Goal: Transaction & Acquisition: Book appointment/travel/reservation

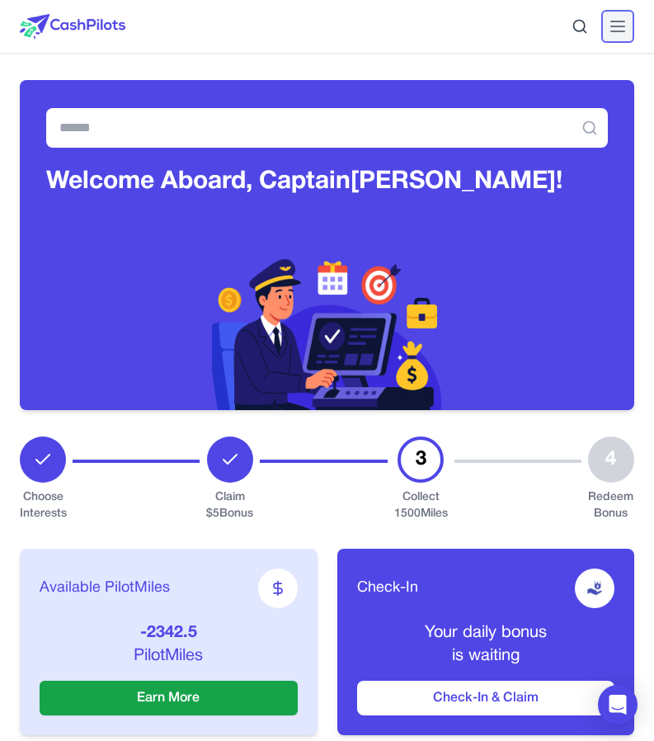
click at [618, 24] on icon at bounding box center [618, 27] width 20 height 20
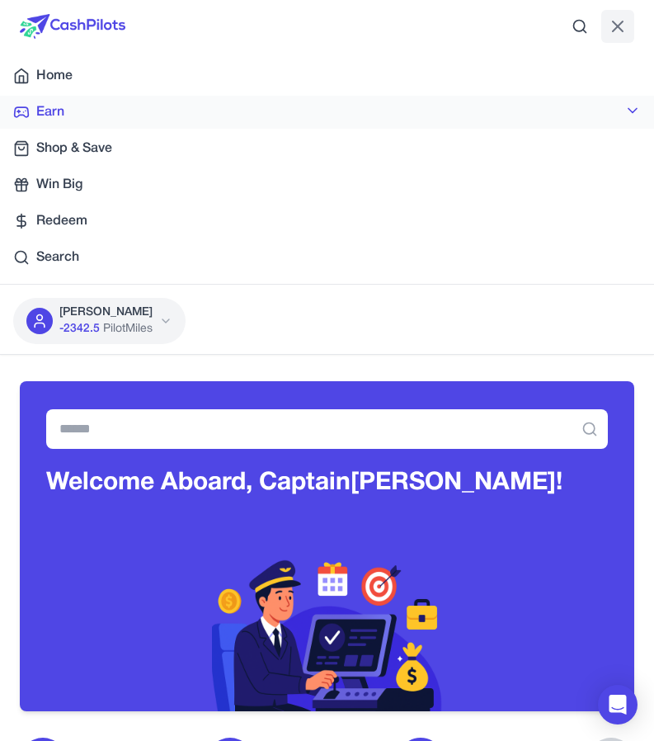
click at [166, 111] on link "Earn" at bounding box center [327, 112] width 654 height 33
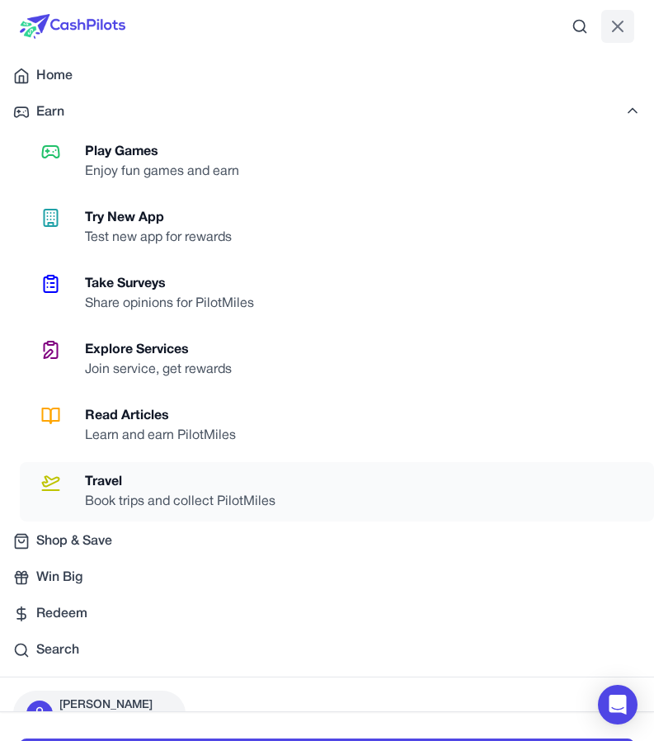
click at [149, 478] on div "Travel" at bounding box center [187, 482] width 204 height 20
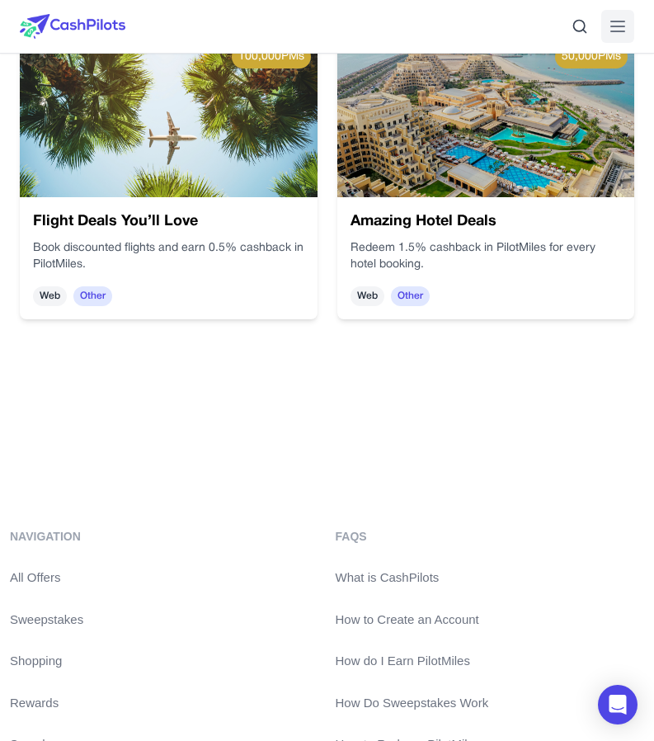
scroll to position [677, 0]
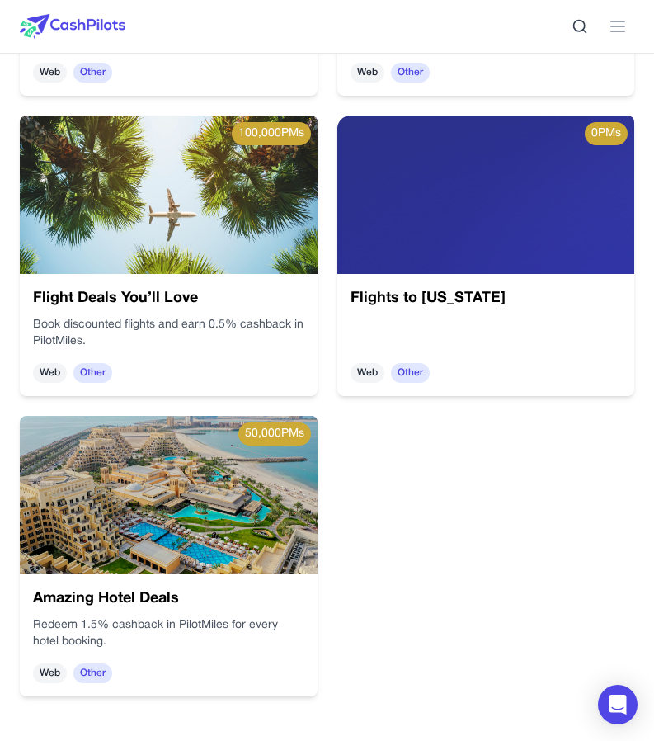
scroll to position [764, 0]
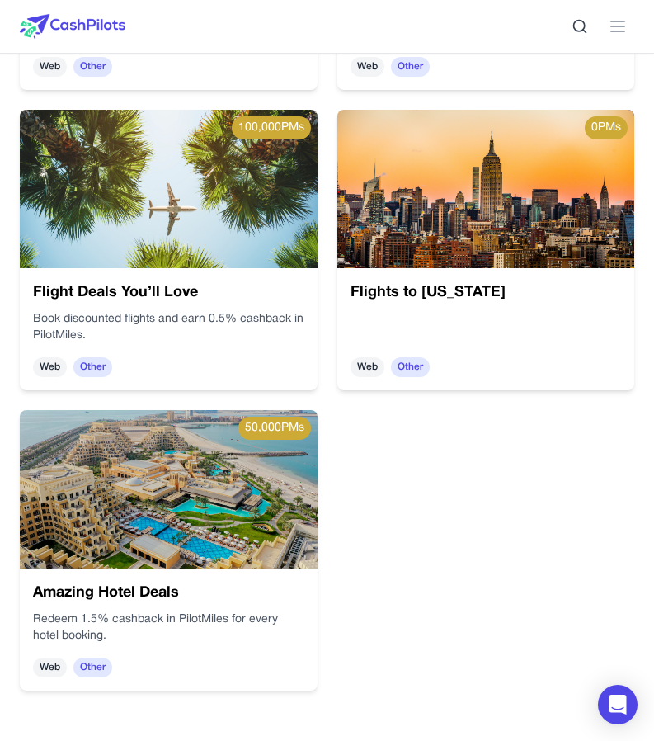
click at [485, 319] on div at bounding box center [486, 327] width 271 height 33
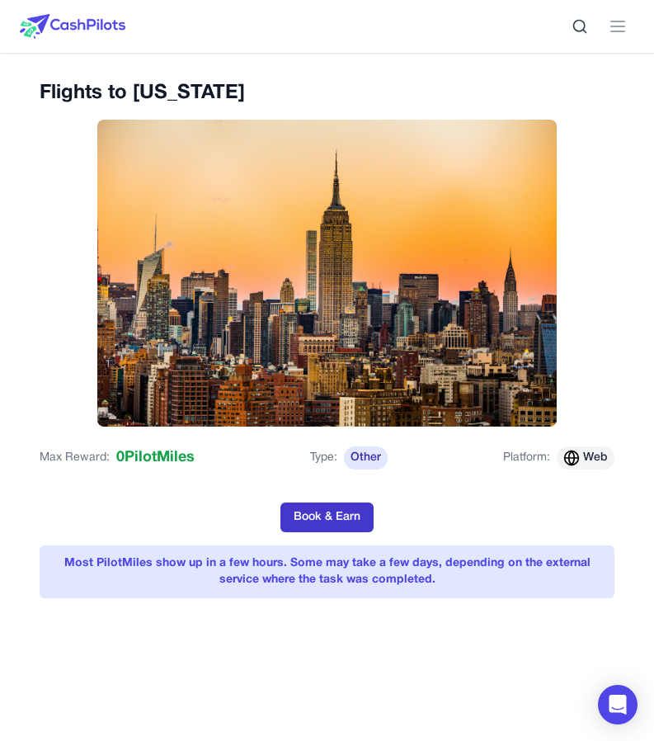
click at [358, 516] on button "Book & Earn" at bounding box center [327, 518] width 93 height 30
click at [310, 509] on button "Book & Earn" at bounding box center [327, 518] width 93 height 30
click at [328, 500] on div "Max Reward: 0 PilotMiles Type: Other Platform: Web Book & Earn" at bounding box center [327, 493] width 575 height 106
click at [328, 503] on button "Book & Earn" at bounding box center [327, 518] width 93 height 30
click at [356, 507] on button "Book & Earn" at bounding box center [327, 518] width 93 height 30
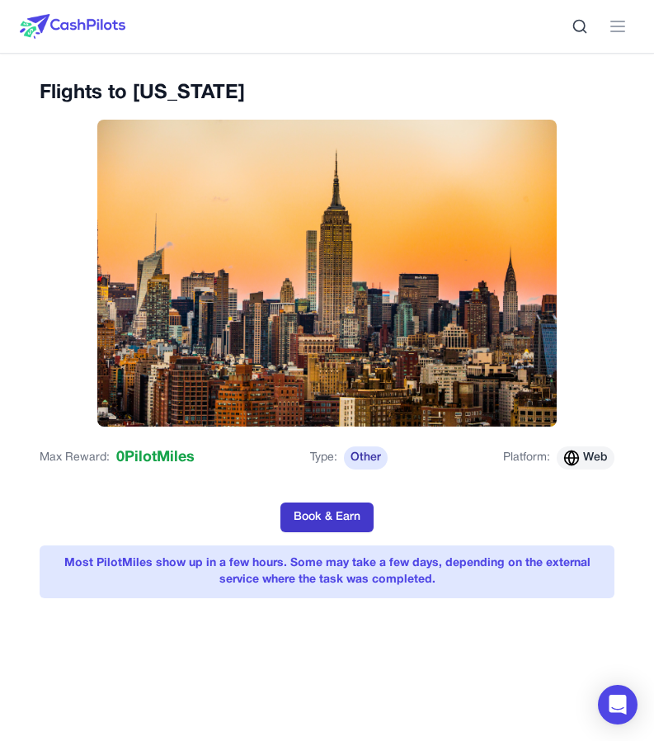
click at [345, 512] on button "Book & Earn" at bounding box center [327, 518] width 93 height 30
click at [343, 512] on button "Book & Earn" at bounding box center [327, 518] width 93 height 30
click at [88, 16] on img at bounding box center [73, 26] width 106 height 25
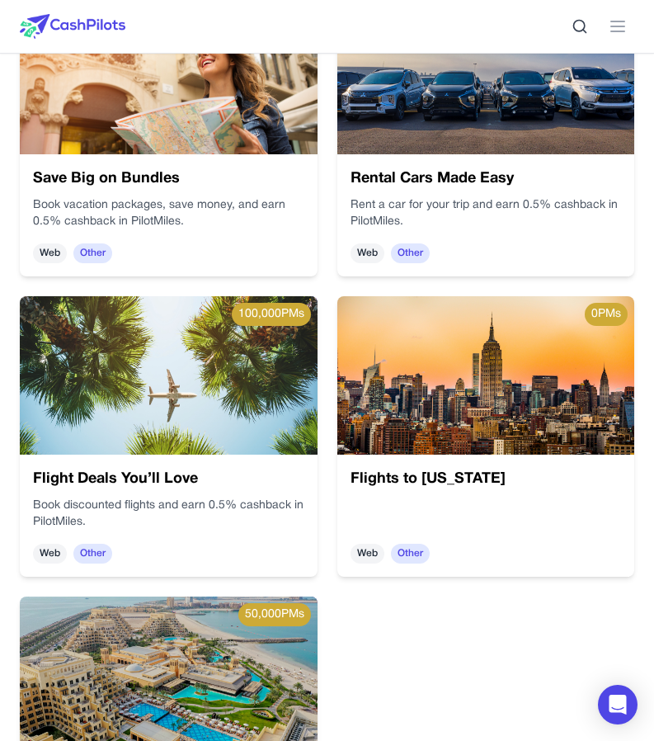
scroll to position [576, 0]
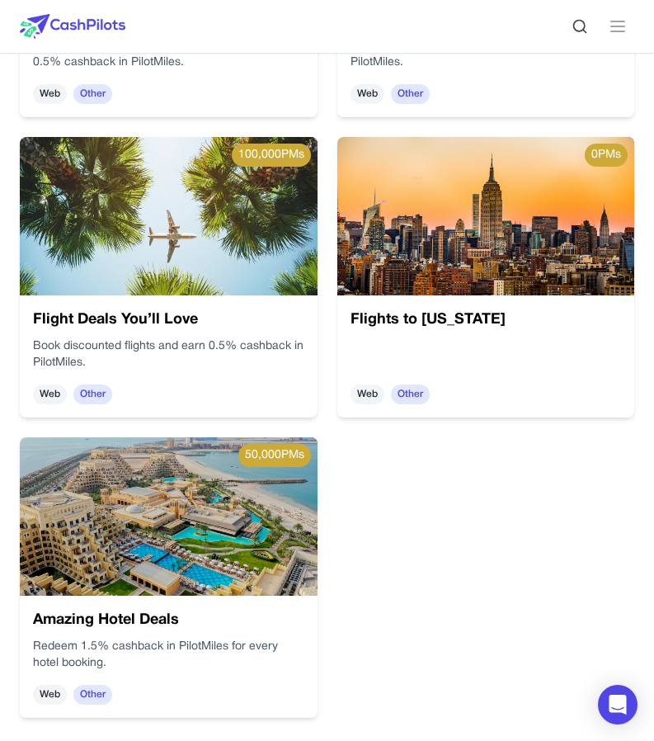
scroll to position [768, 0]
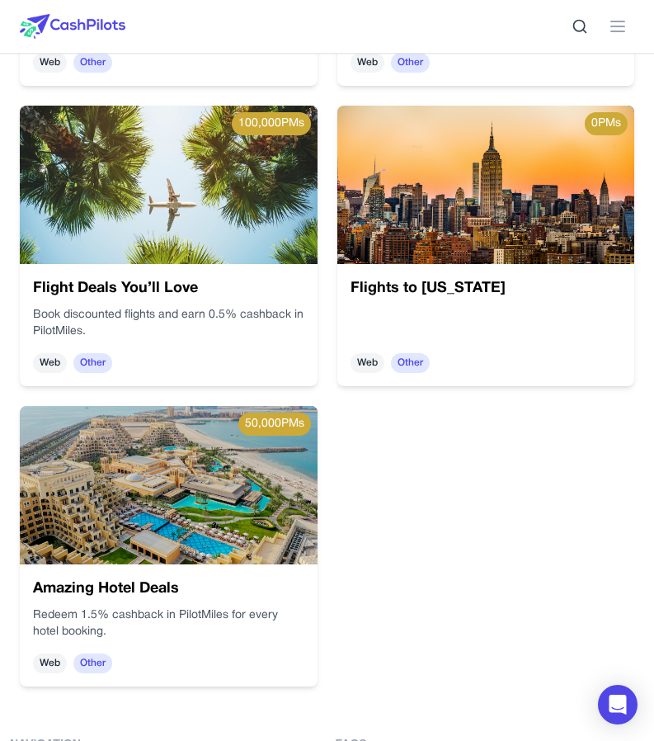
click at [408, 224] on img at bounding box center [486, 185] width 298 height 158
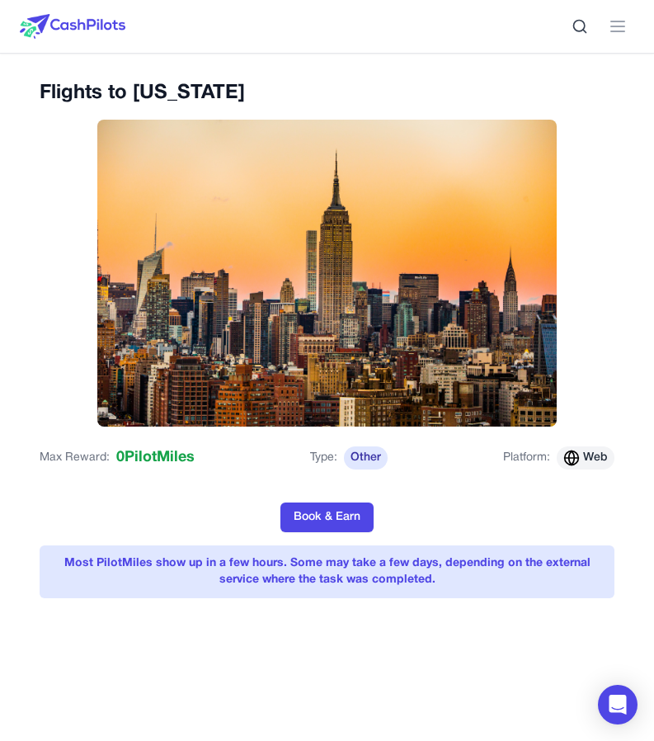
click at [87, 23] on img at bounding box center [73, 26] width 106 height 25
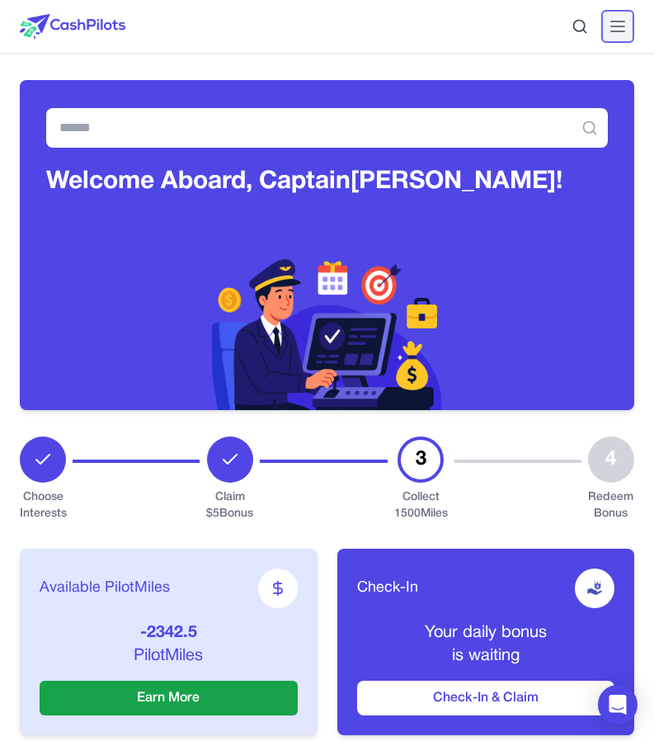
click at [611, 27] on icon at bounding box center [618, 27] width 20 height 20
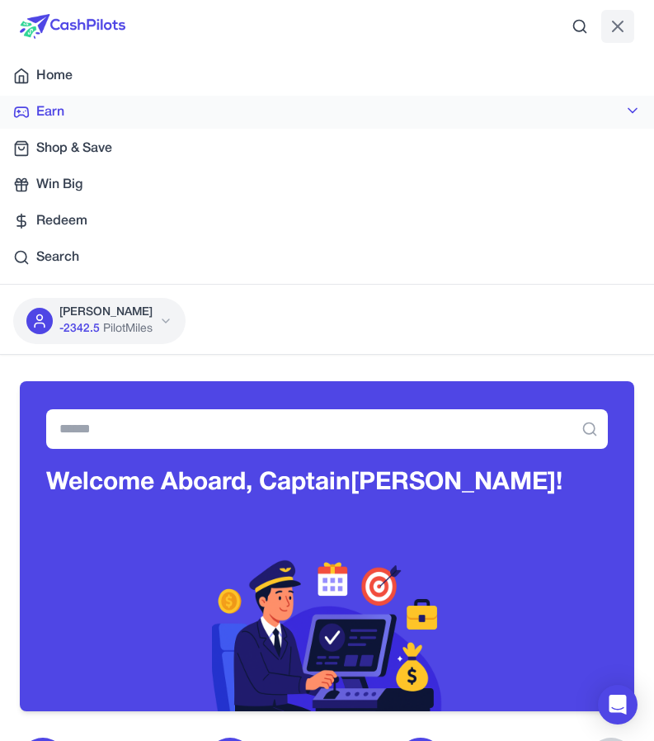
click at [204, 122] on link "Earn" at bounding box center [327, 112] width 654 height 33
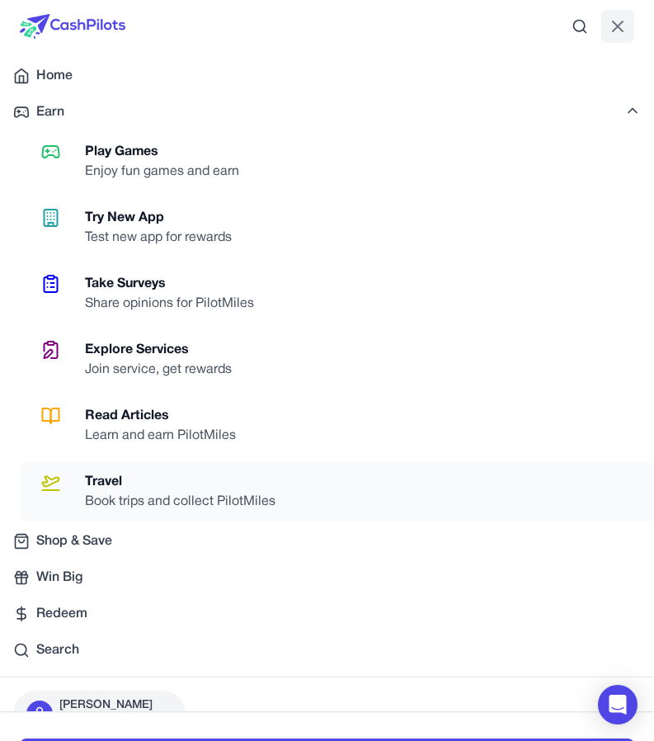
click at [222, 473] on div "Travel" at bounding box center [187, 482] width 204 height 20
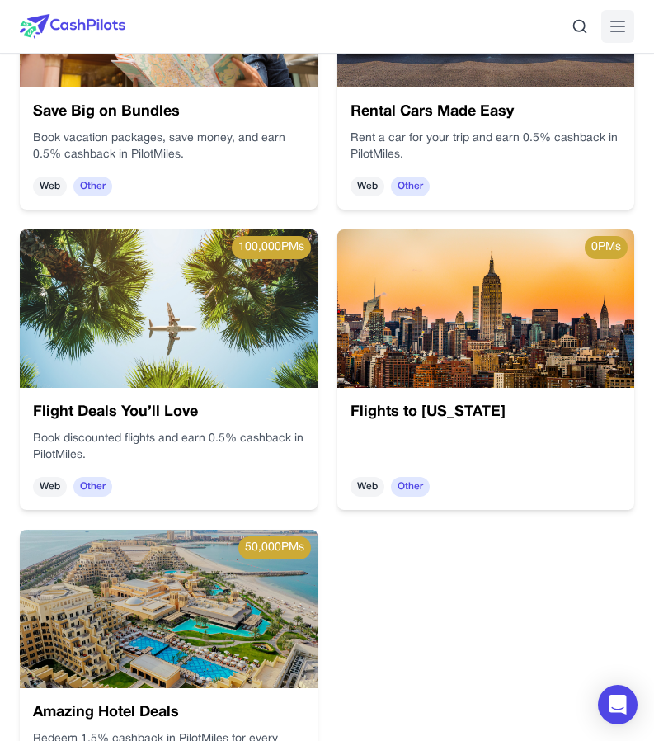
scroll to position [698, 0]
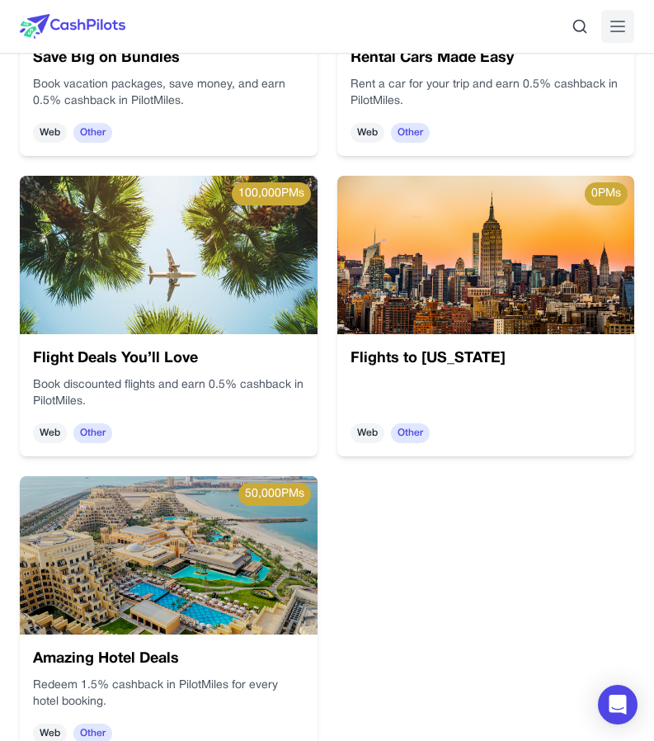
click at [384, 373] on div "Flights to New York Web Other" at bounding box center [486, 395] width 298 height 122
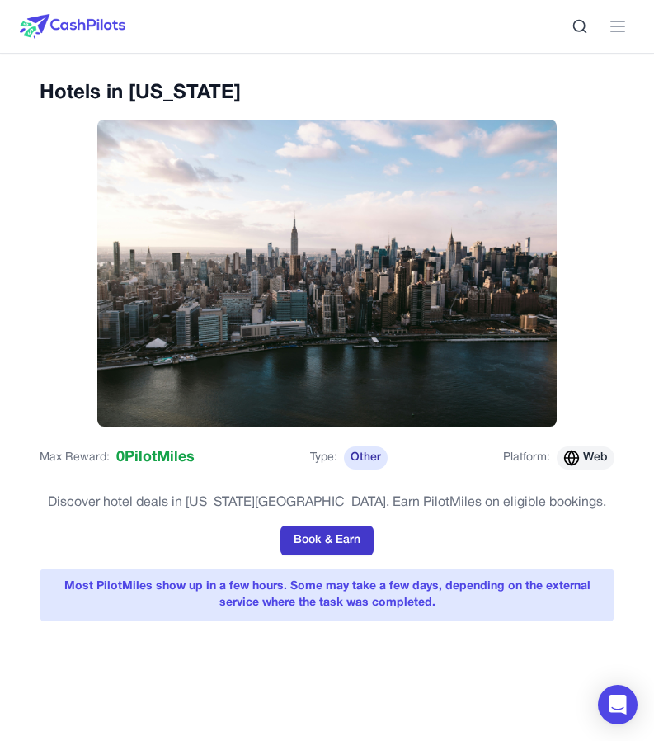
click at [338, 533] on button "Book & Earn" at bounding box center [327, 541] width 93 height 30
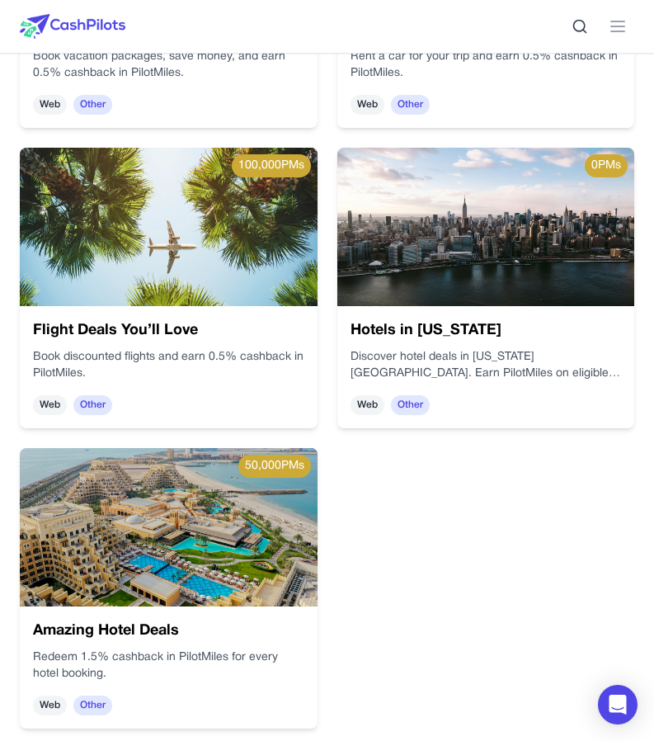
scroll to position [722, 0]
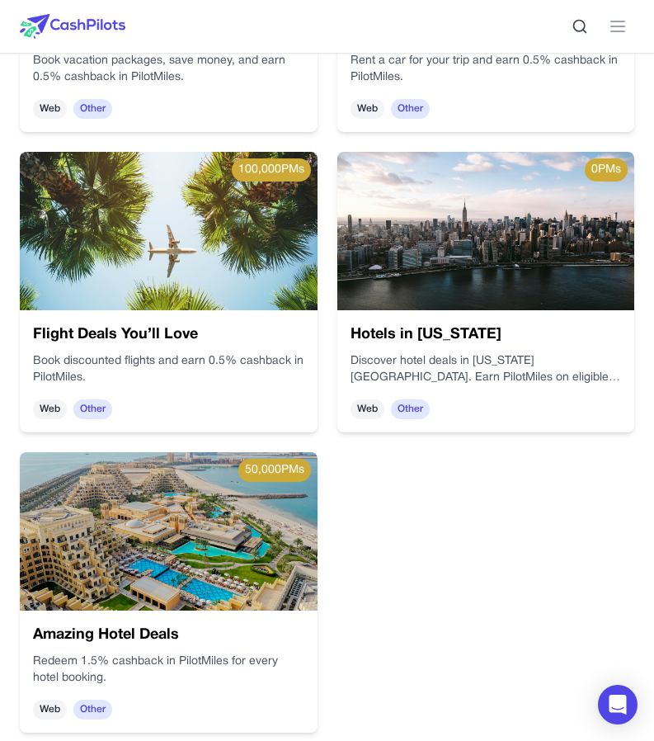
click at [210, 582] on img at bounding box center [169, 531] width 298 height 158
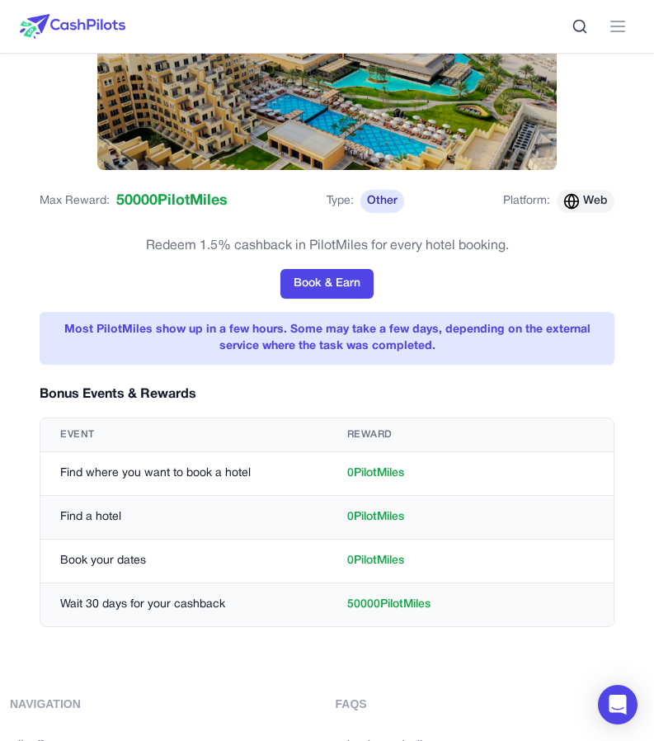
scroll to position [183, 0]
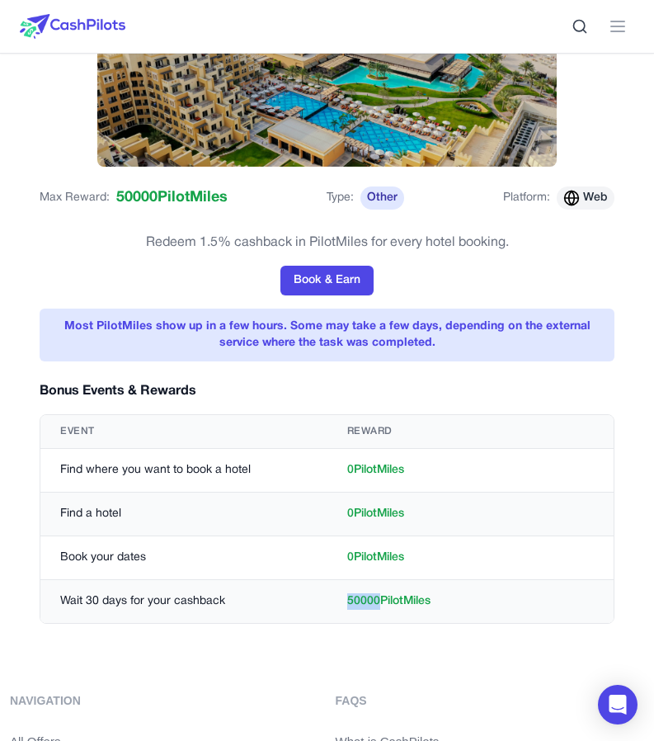
drag, startPoint x: 349, startPoint y: 603, endPoint x: 380, endPoint y: 602, distance: 31.4
click at [380, 602] on td "50000 PilotMiles" at bounding box center [471, 601] width 287 height 44
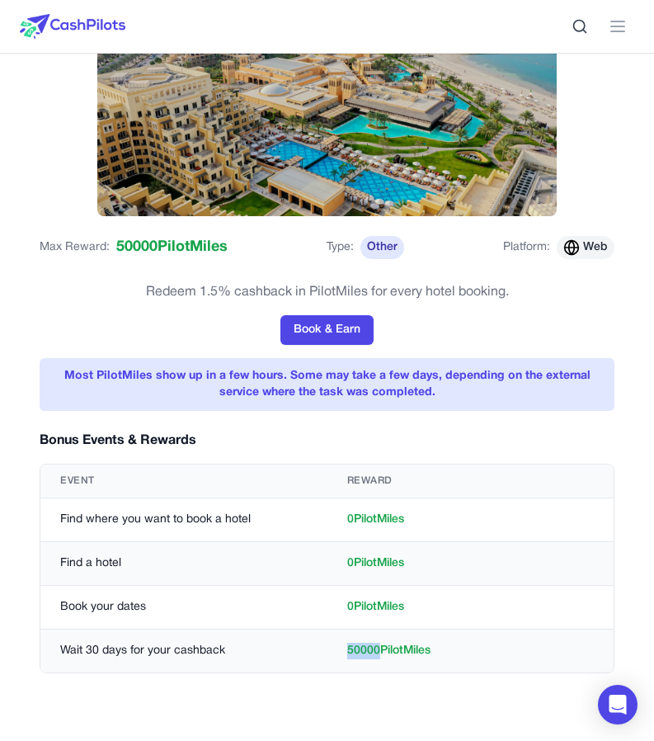
scroll to position [0, 0]
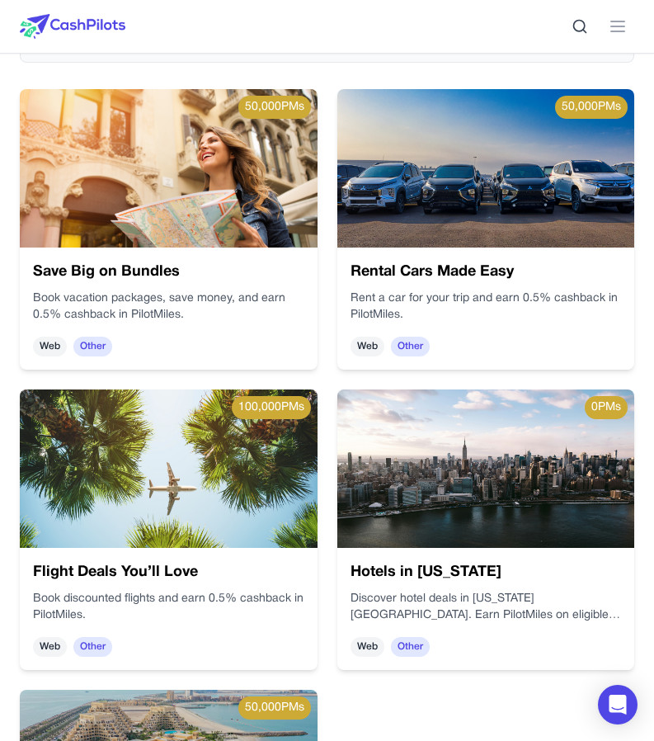
scroll to position [611, 0]
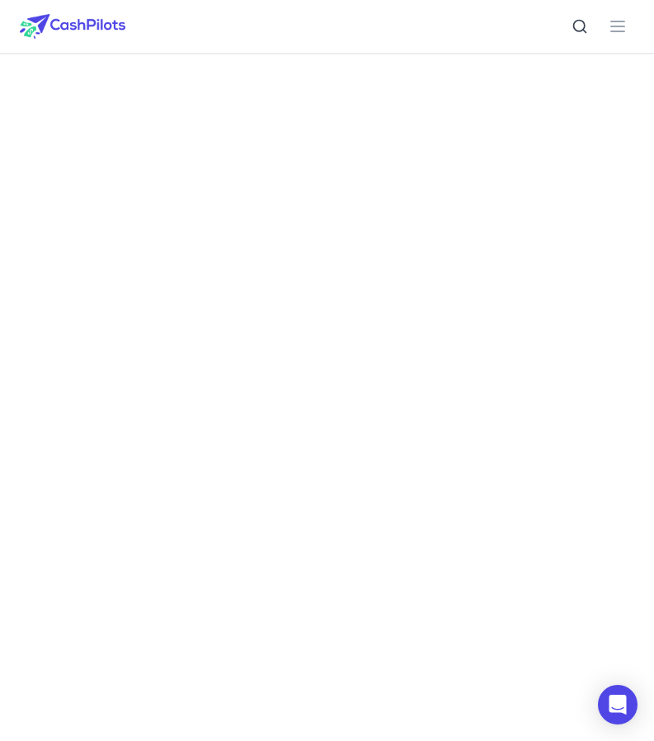
scroll to position [592, 0]
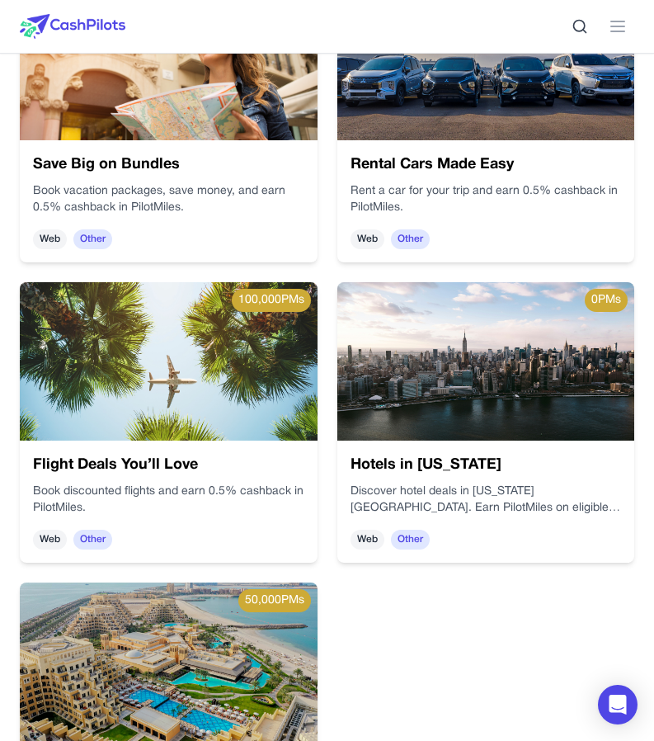
click at [430, 434] on img at bounding box center [491, 378] width 313 height 189
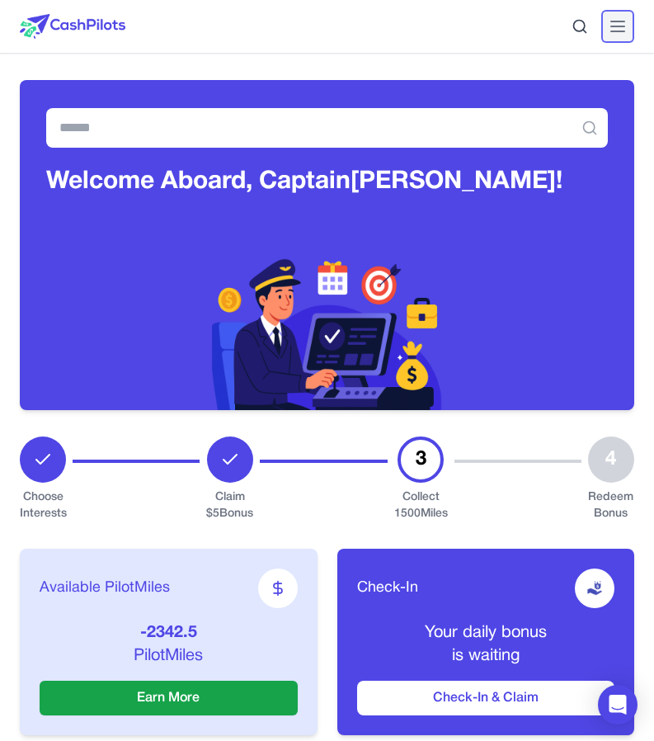
click at [618, 21] on line at bounding box center [617, 21] width 13 height 0
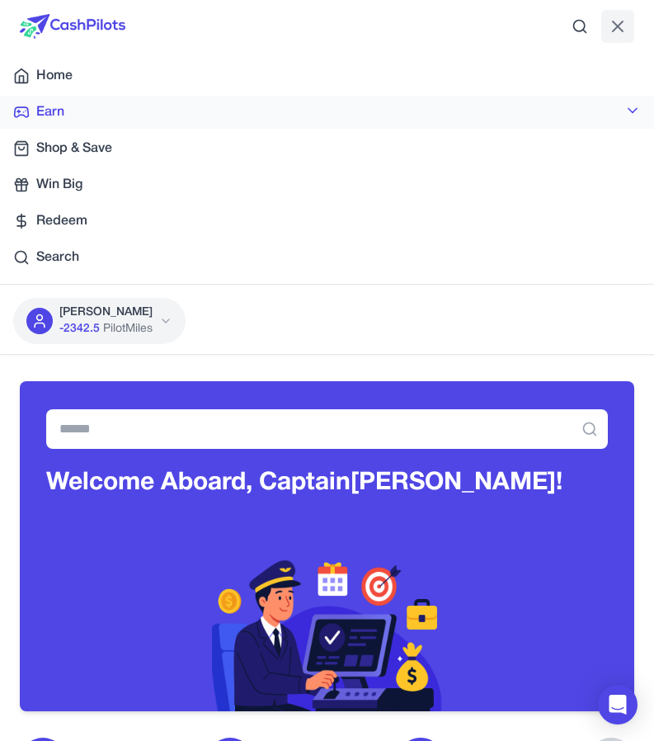
click at [141, 107] on link "Earn" at bounding box center [327, 112] width 654 height 33
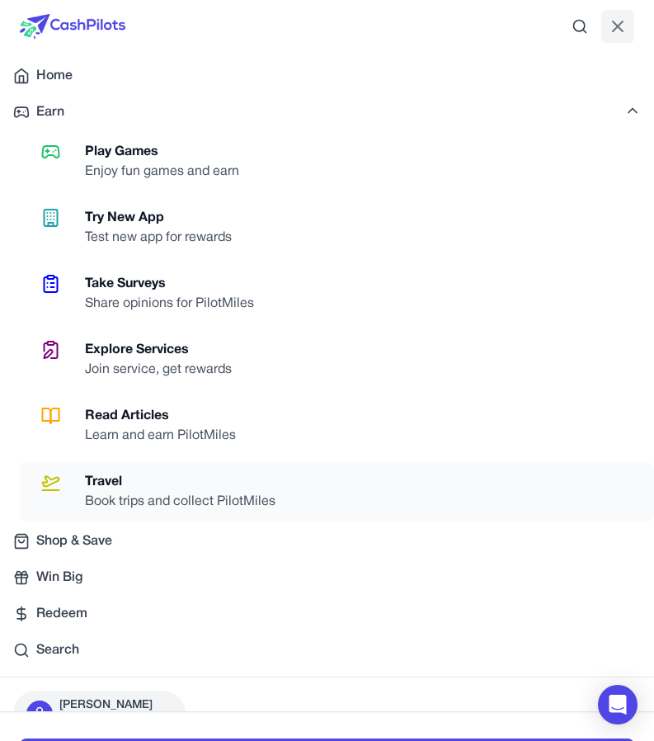
click at [172, 475] on div "Travel" at bounding box center [187, 482] width 204 height 20
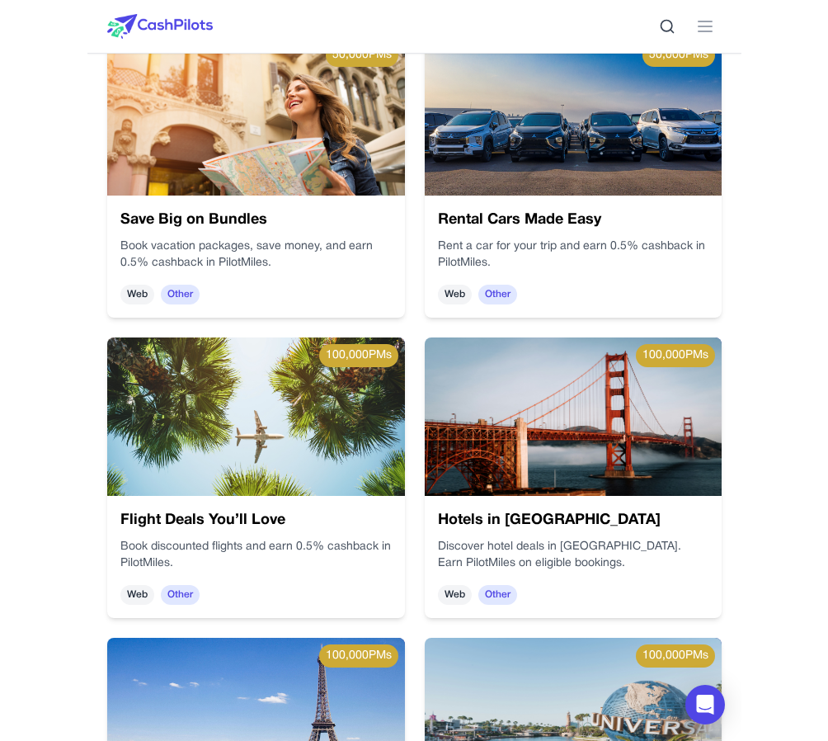
scroll to position [352, 0]
